Goal: Navigation & Orientation: Find specific page/section

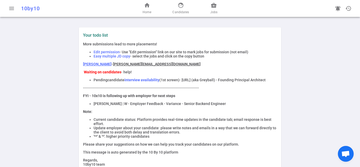
click at [110, 52] on span "Edit permission" at bounding box center [107, 52] width 26 height 4
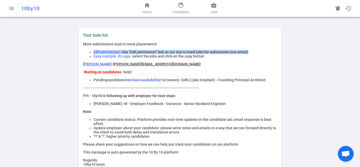
click at [110, 52] on span "Edit permission" at bounding box center [107, 52] width 26 height 4
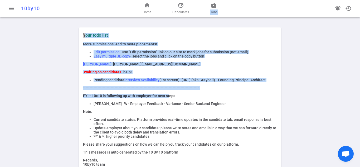
drag, startPoint x: 167, startPoint y: 100, endPoint x: 166, endPoint y: 81, distance: 19.3
click at [195, 6] on div "menu 10by10 home Home face Candidates business_center Jobs notifications_active…" at bounding box center [180, 83] width 360 height 167
click at [163, 91] on div "More submissions lead to more placements! Edit permission - Use "Edit permissio…" at bounding box center [180, 118] width 194 height 153
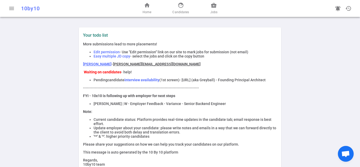
click at [146, 80] on strong "interview availability" at bounding box center [141, 80] width 35 height 4
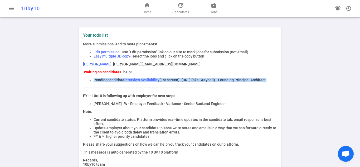
click at [146, 80] on strong "interview availability" at bounding box center [141, 80] width 35 height 4
click at [135, 82] on strong "interview availability" at bounding box center [141, 80] width 35 height 4
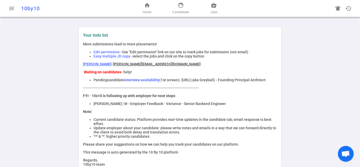
click at [118, 98] on strong "FYI - 10x10 is following up with employer for next steps" at bounding box center [129, 96] width 92 height 4
click at [119, 98] on strong "FYI - 10x10 is following up with employer for next steps" at bounding box center [129, 96] width 92 height 4
click at [106, 57] on span "Easy multiple JD copy" at bounding box center [112, 56] width 37 height 4
click at [113, 65] on u "[PERSON_NAME][EMAIL_ADDRESS][DOMAIN_NAME]" at bounding box center [157, 64] width 88 height 4
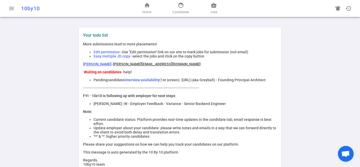
click at [129, 82] on strong "interview availability" at bounding box center [141, 80] width 35 height 4
click at [11, 7] on span "menu" at bounding box center [11, 8] width 6 height 6
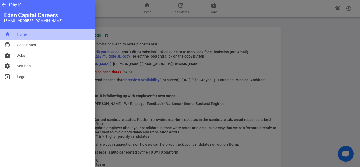
click at [24, 38] on li "home Home" at bounding box center [47, 34] width 95 height 11
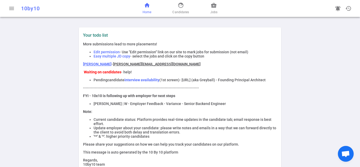
click at [145, 6] on span "home" at bounding box center [147, 5] width 6 height 6
